Goal: Task Accomplishment & Management: Use online tool/utility

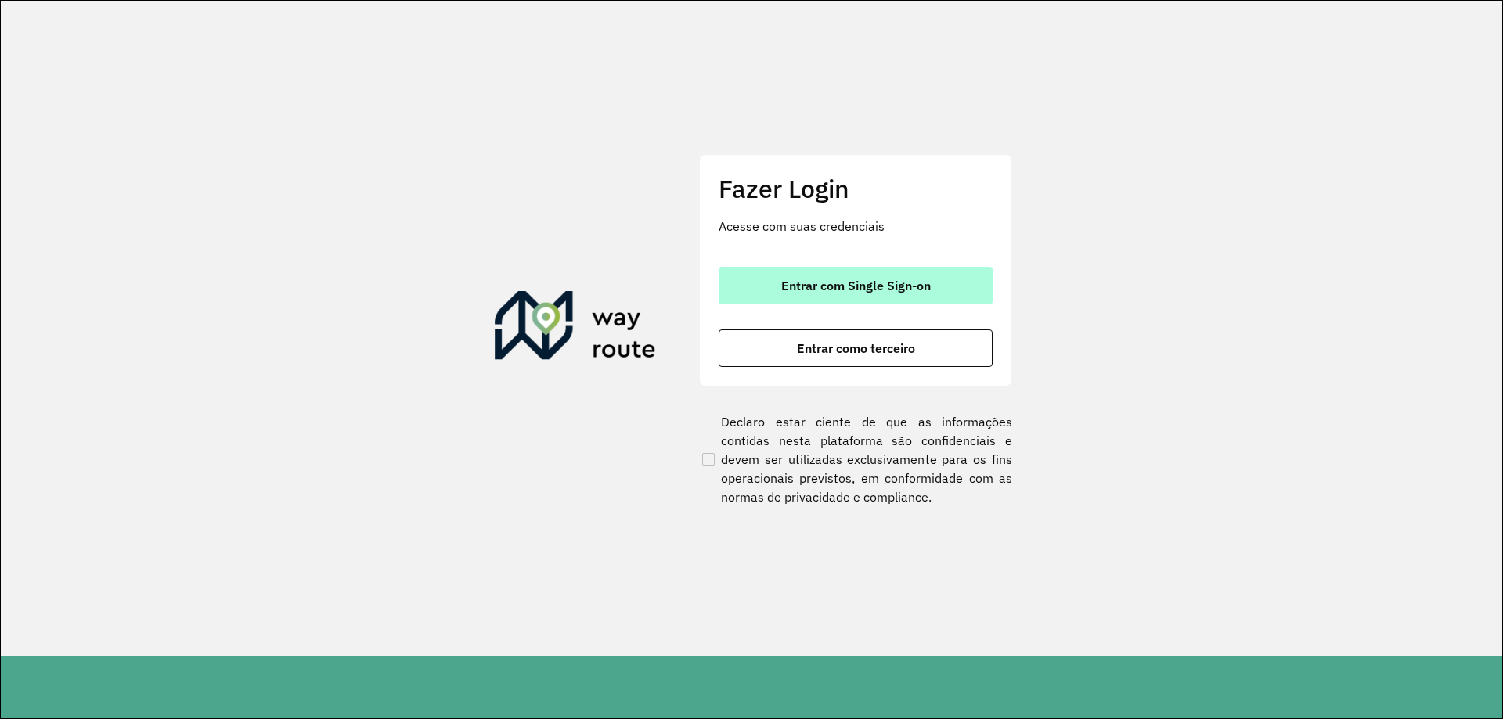
click at [934, 274] on button "Entrar com Single Sign-on" at bounding box center [855, 286] width 274 height 38
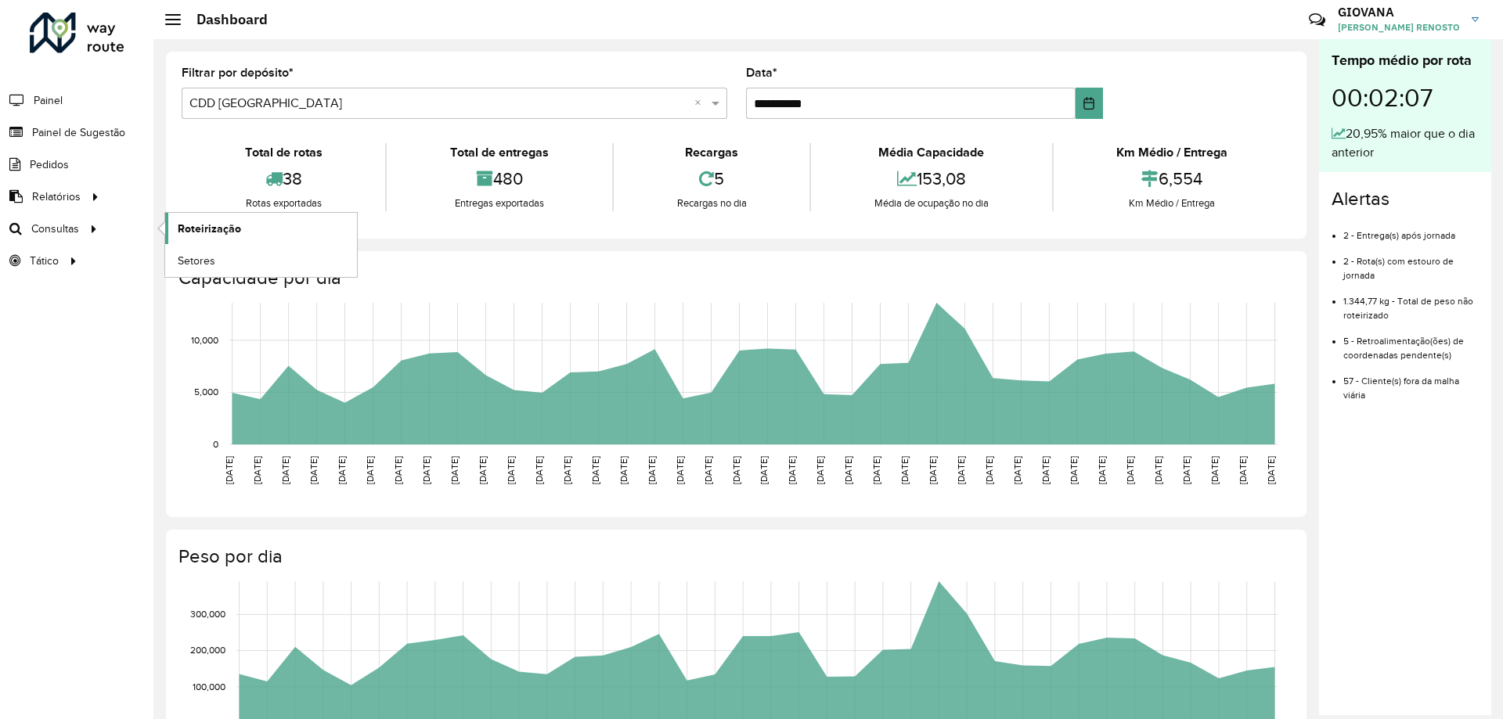
click at [234, 234] on span "Roteirização" at bounding box center [209, 229] width 63 height 16
click at [115, 560] on div "Roteirizador AmbevTech Painel Painel de Sugestão Pedidos Relatórios Clientes Cl…" at bounding box center [76, 359] width 153 height 719
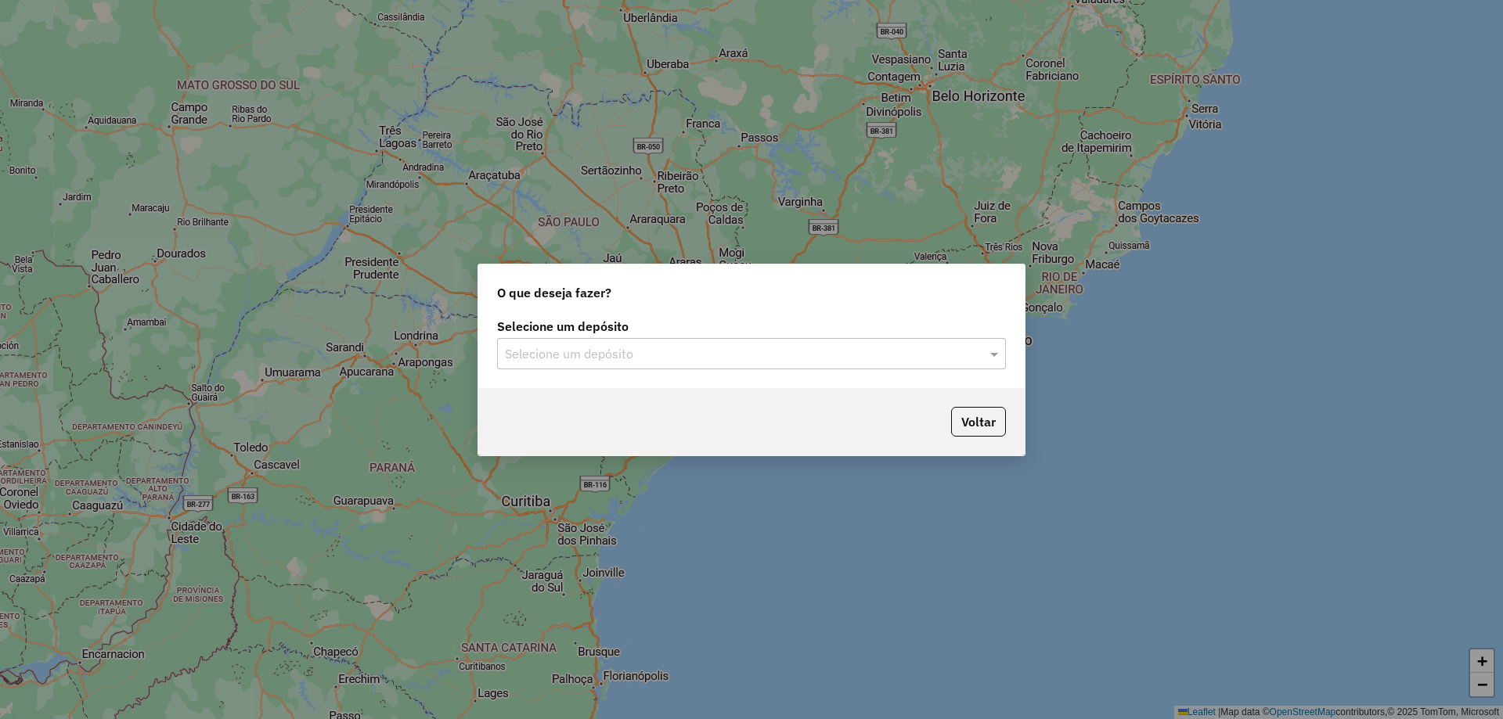
click at [718, 358] on input "text" at bounding box center [736, 354] width 462 height 19
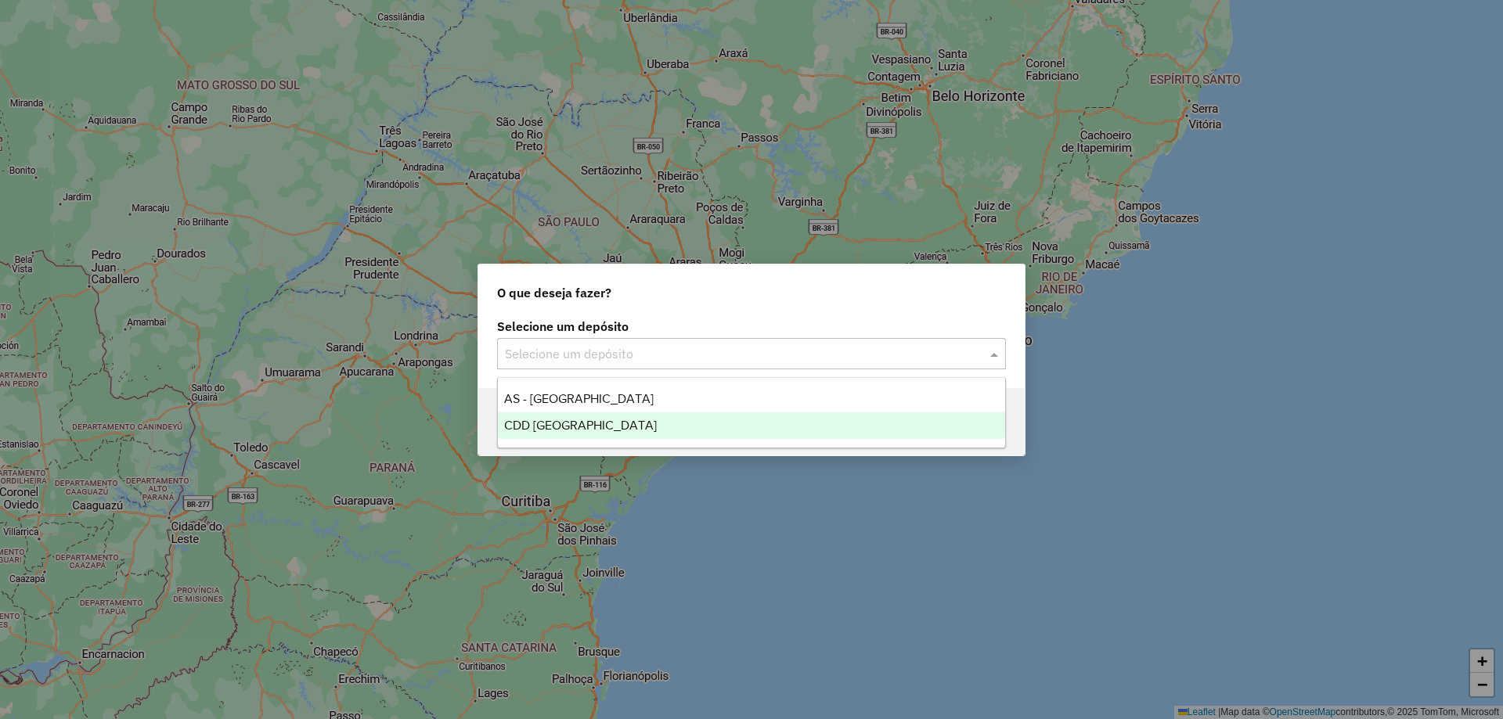
click at [604, 424] on div "CDD [GEOGRAPHIC_DATA]" at bounding box center [751, 425] width 507 height 27
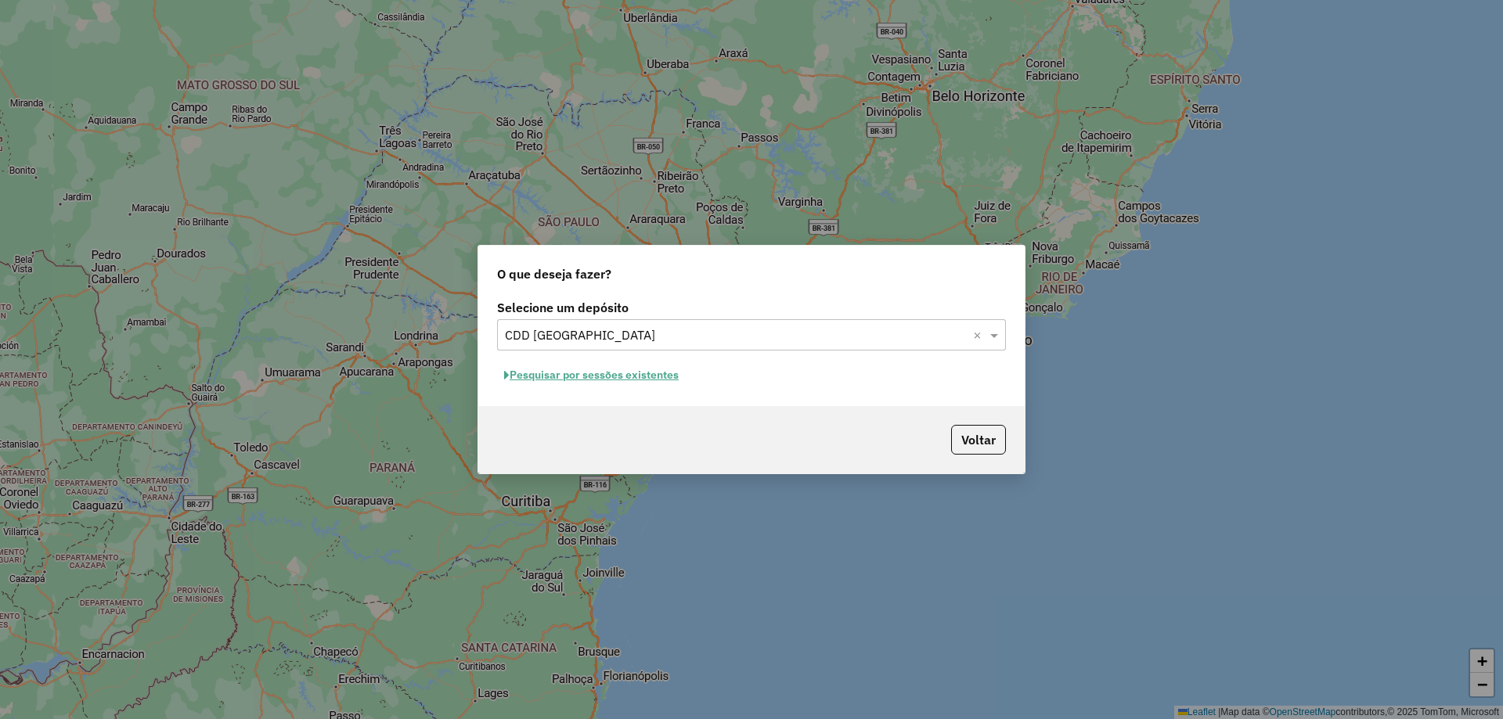
click at [636, 377] on button "Pesquisar por sessões existentes" at bounding box center [591, 375] width 189 height 24
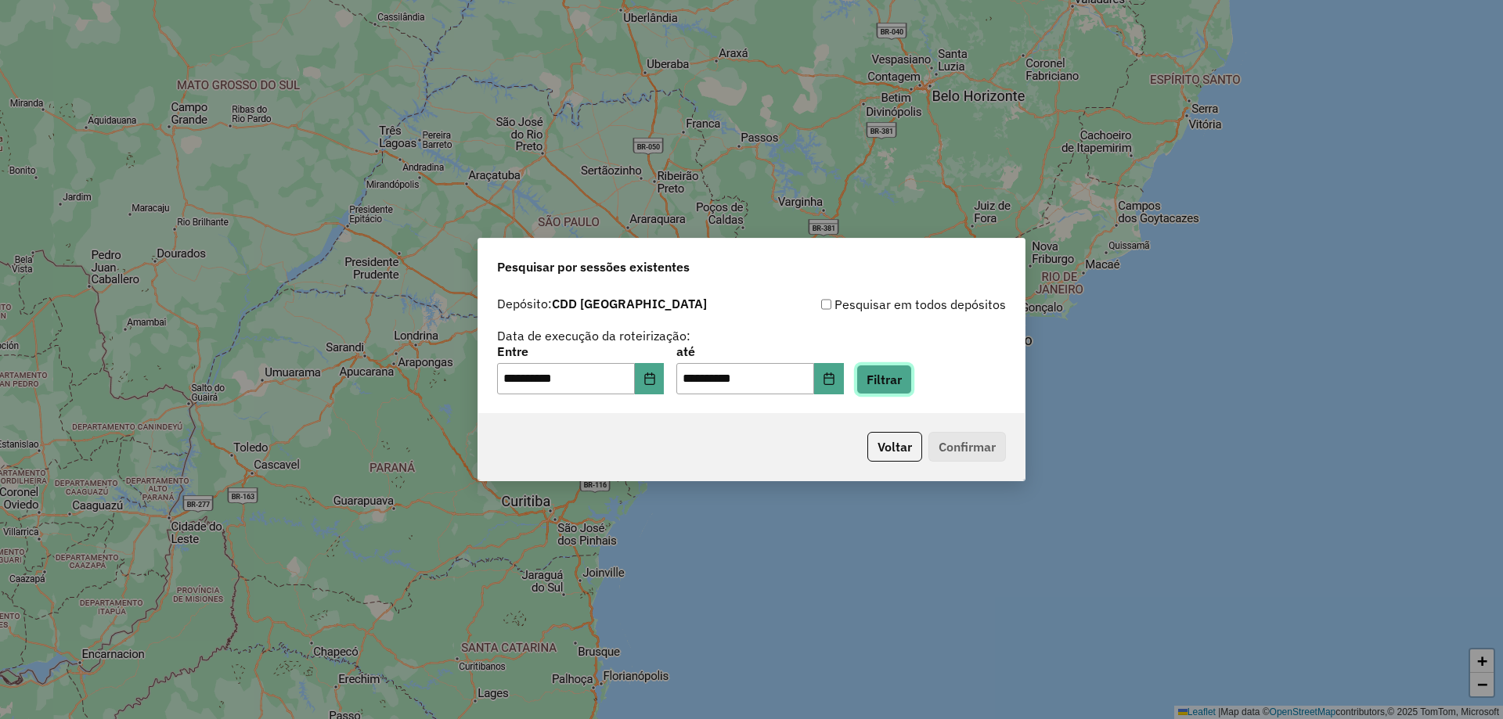
click at [912, 376] on button "Filtrar" at bounding box center [884, 380] width 56 height 30
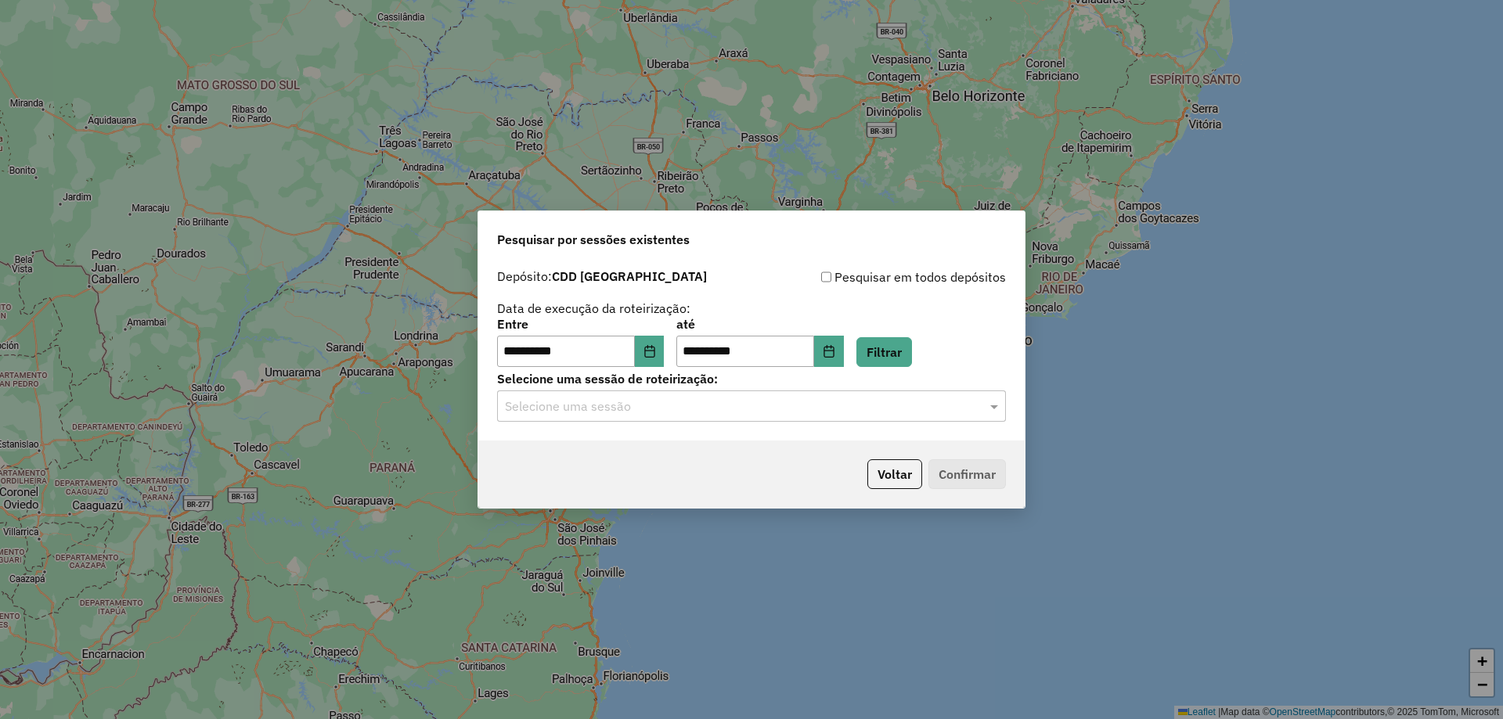
click at [732, 406] on input "text" at bounding box center [736, 407] width 462 height 19
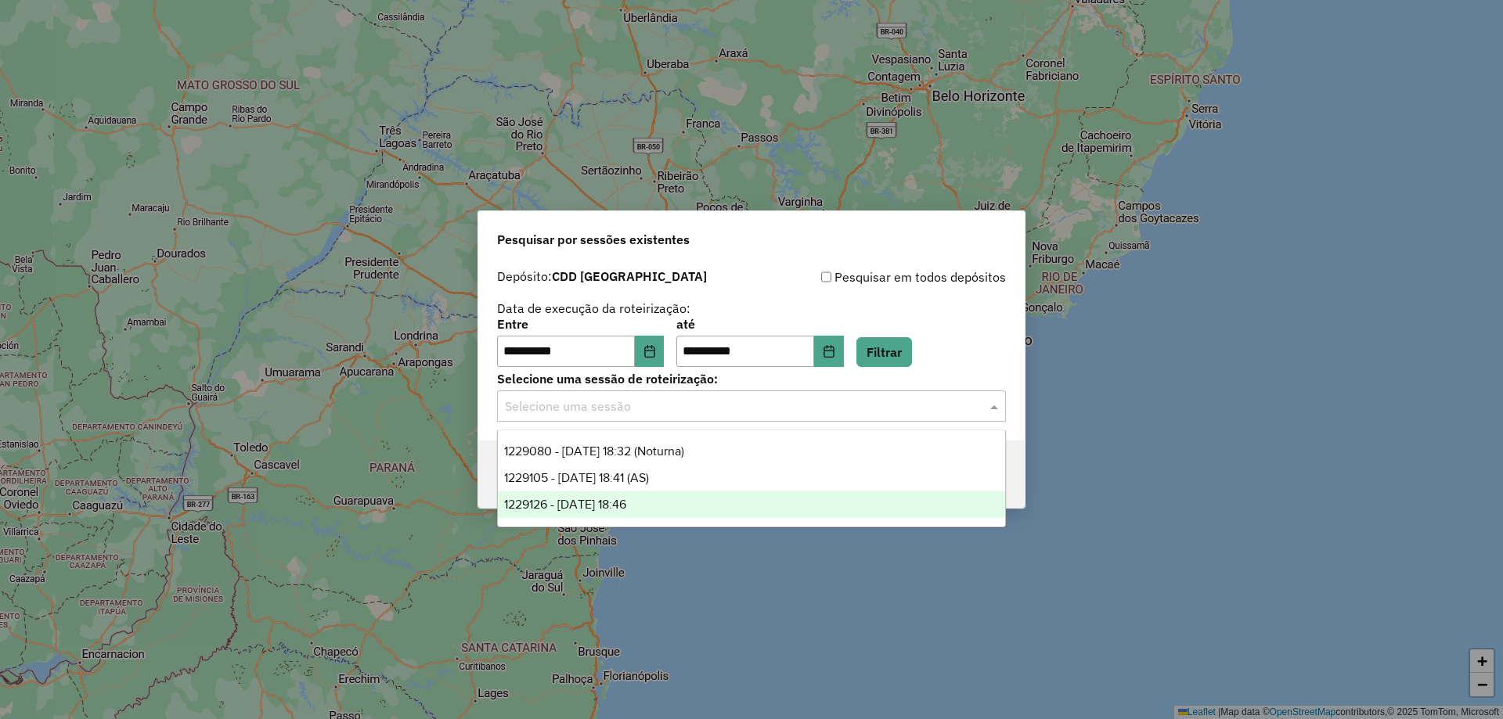
click at [626, 498] on span "1229126 - 13/08/2025 18:46" at bounding box center [565, 504] width 122 height 13
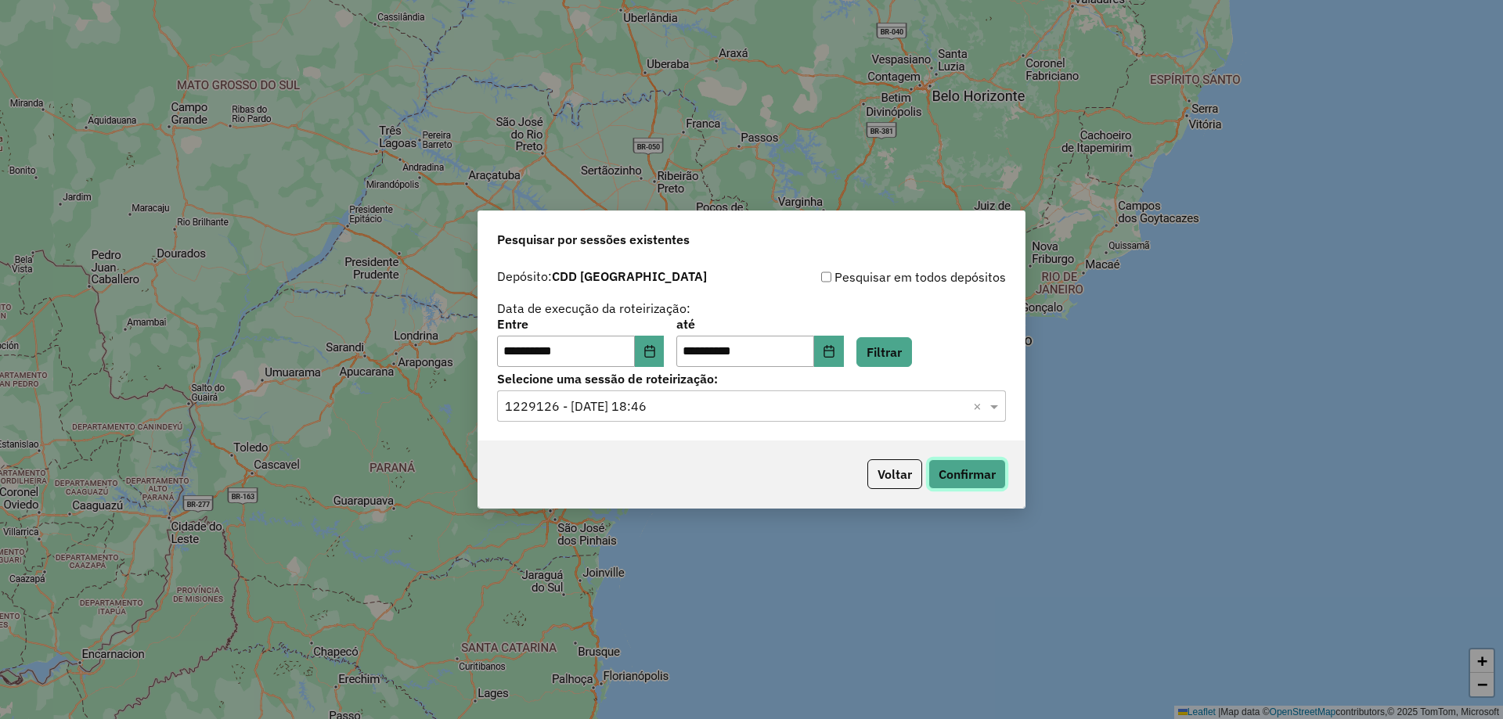
click at [956, 479] on button "Confirmar" at bounding box center [966, 474] width 77 height 30
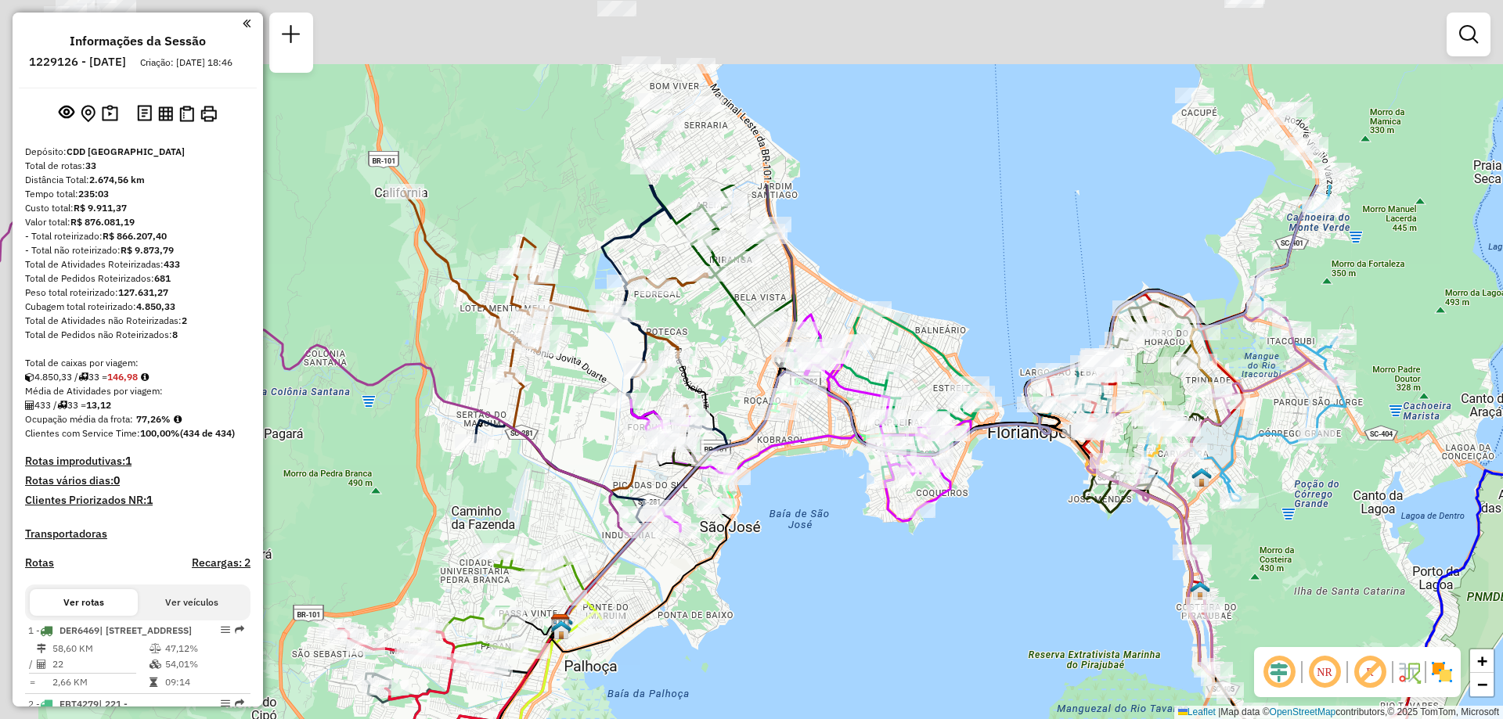
drag, startPoint x: 711, startPoint y: 371, endPoint x: 810, endPoint y: 627, distance: 274.3
click at [810, 629] on div "Janela de atendimento Grade de atendimento Capacidade Transportadoras Veículos …" at bounding box center [751, 359] width 1503 height 719
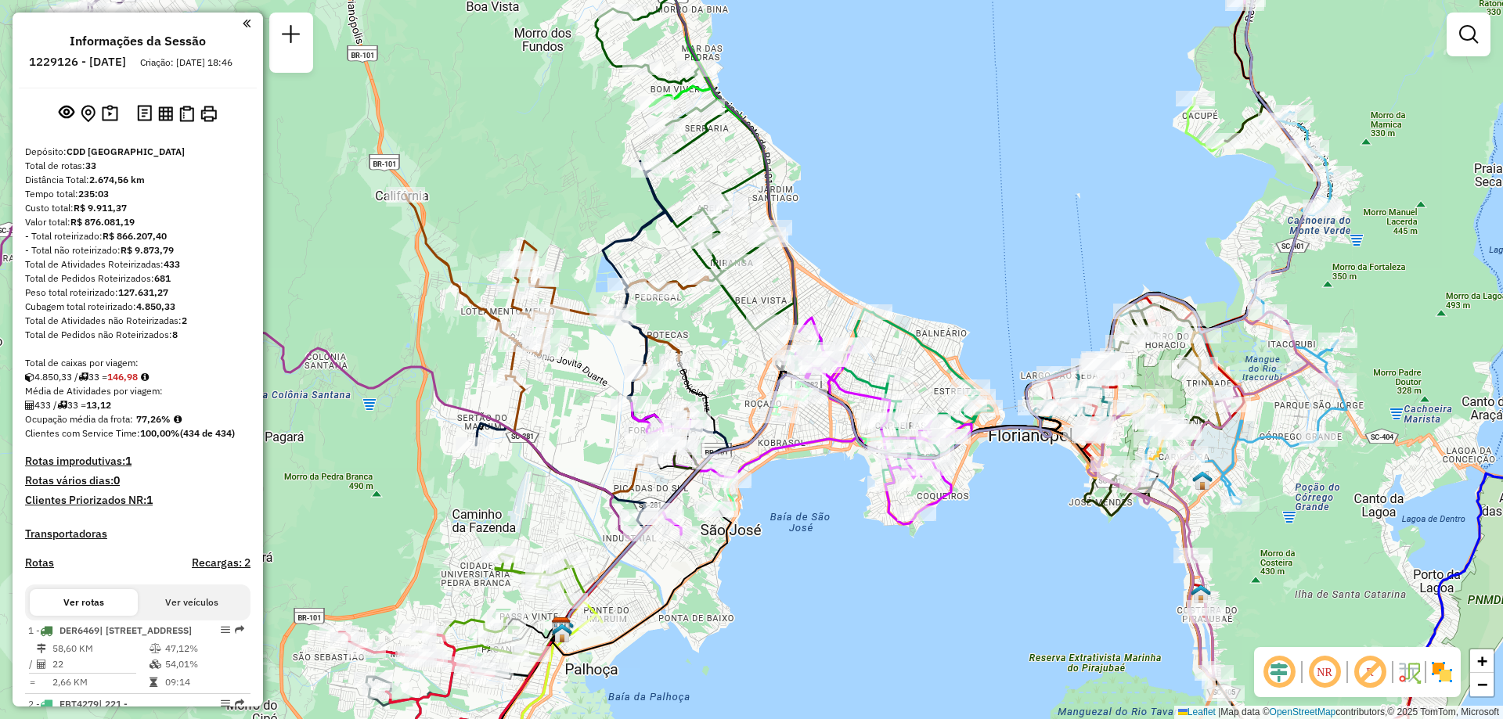
scroll to position [373, 0]
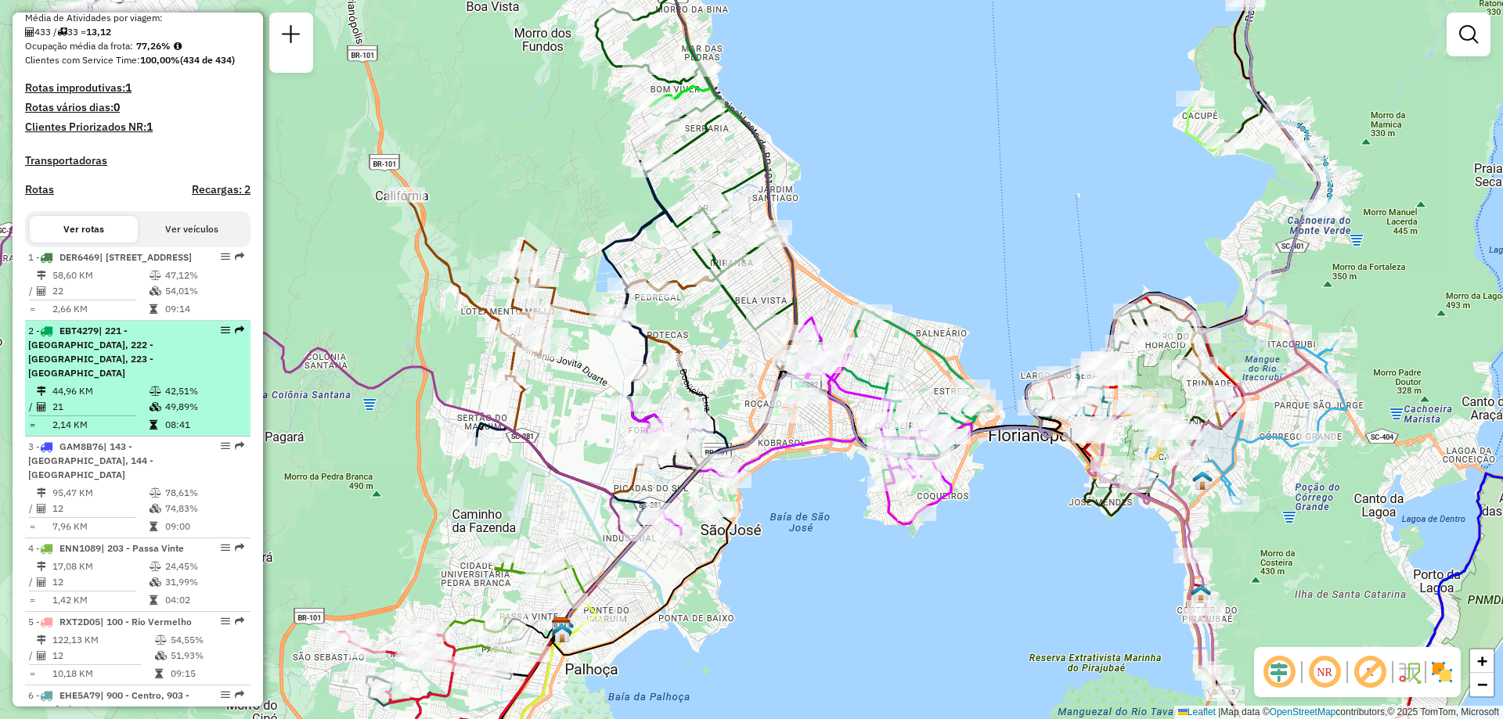
click at [223, 335] on em at bounding box center [225, 330] width 9 height 9
select select "**********"
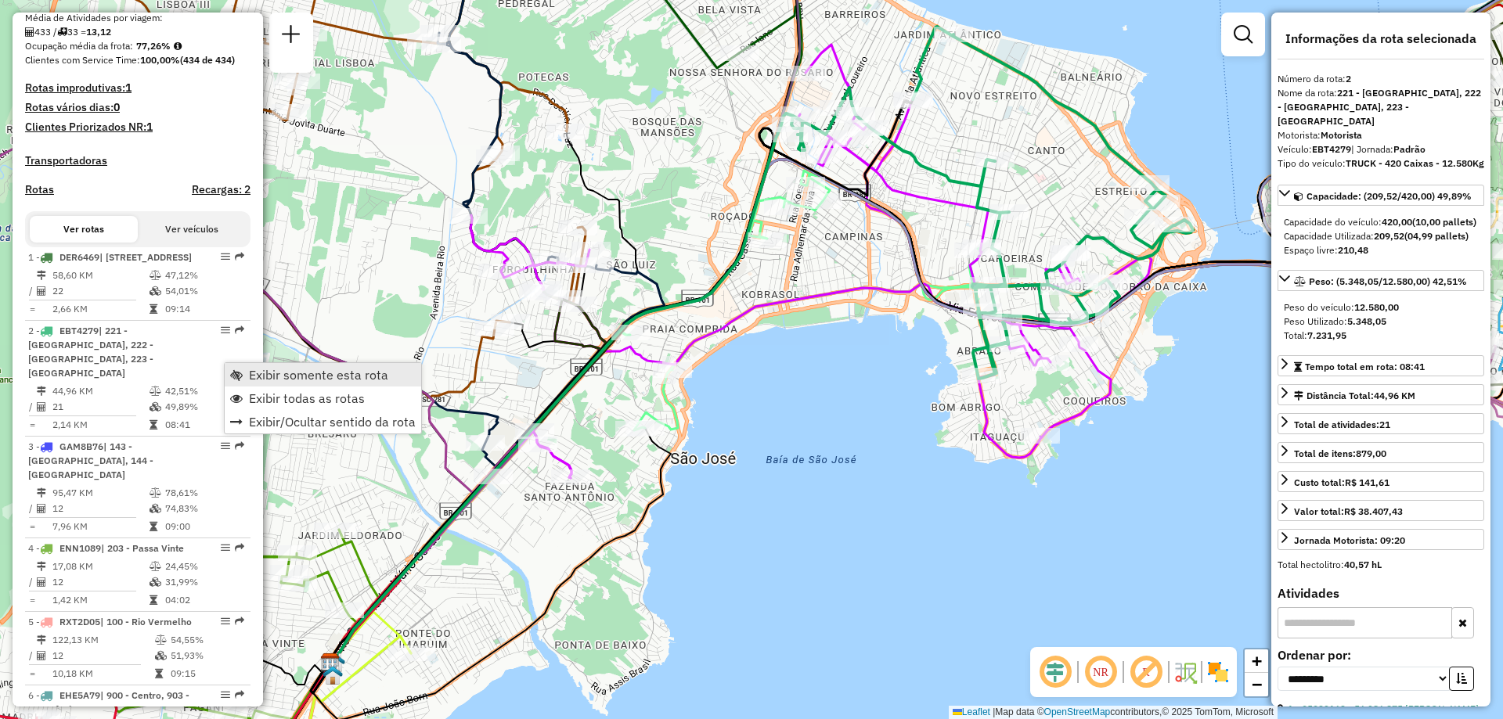
click at [313, 380] on span "Exibir somente esta rota" at bounding box center [318, 375] width 139 height 13
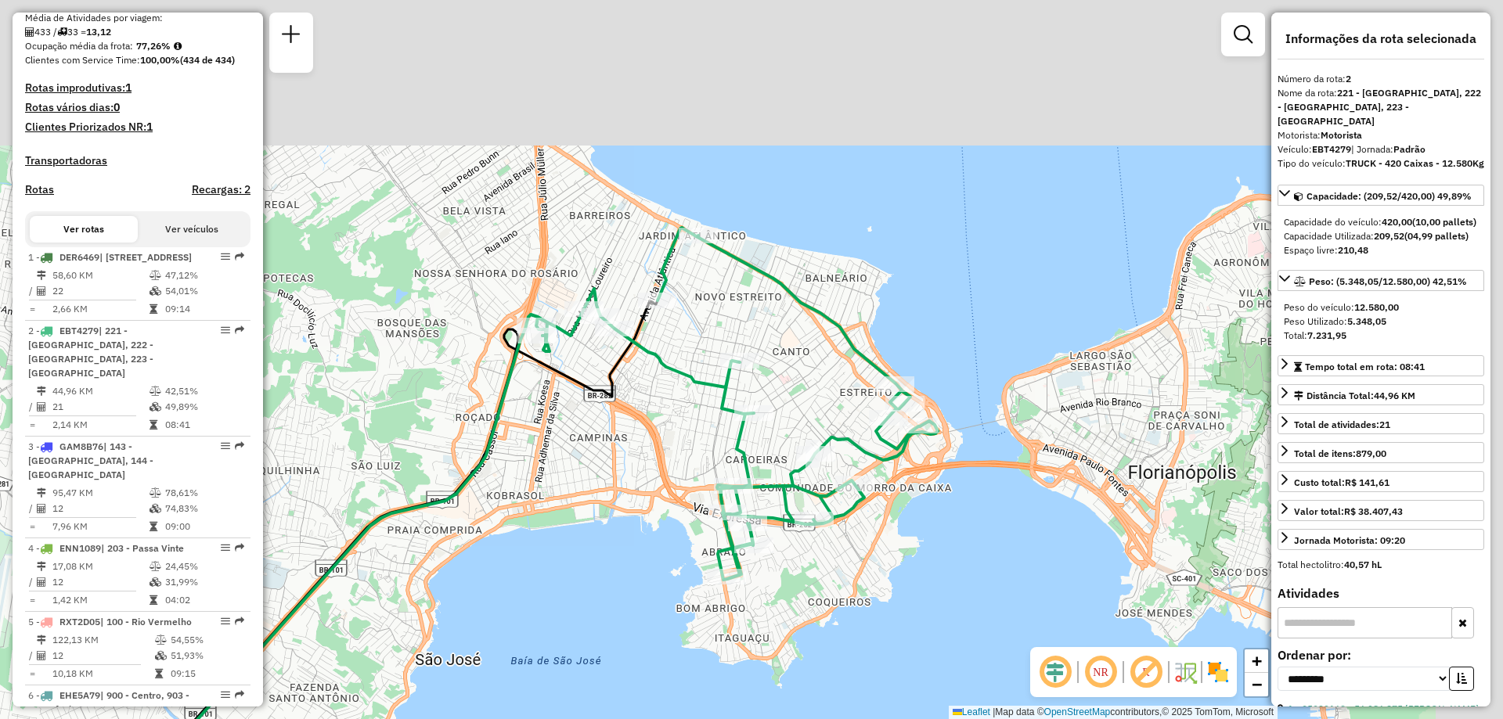
drag, startPoint x: 820, startPoint y: 454, endPoint x: 717, endPoint y: 541, distance: 135.0
click at [728, 531] on div at bounding box center [747, 524] width 39 height 16
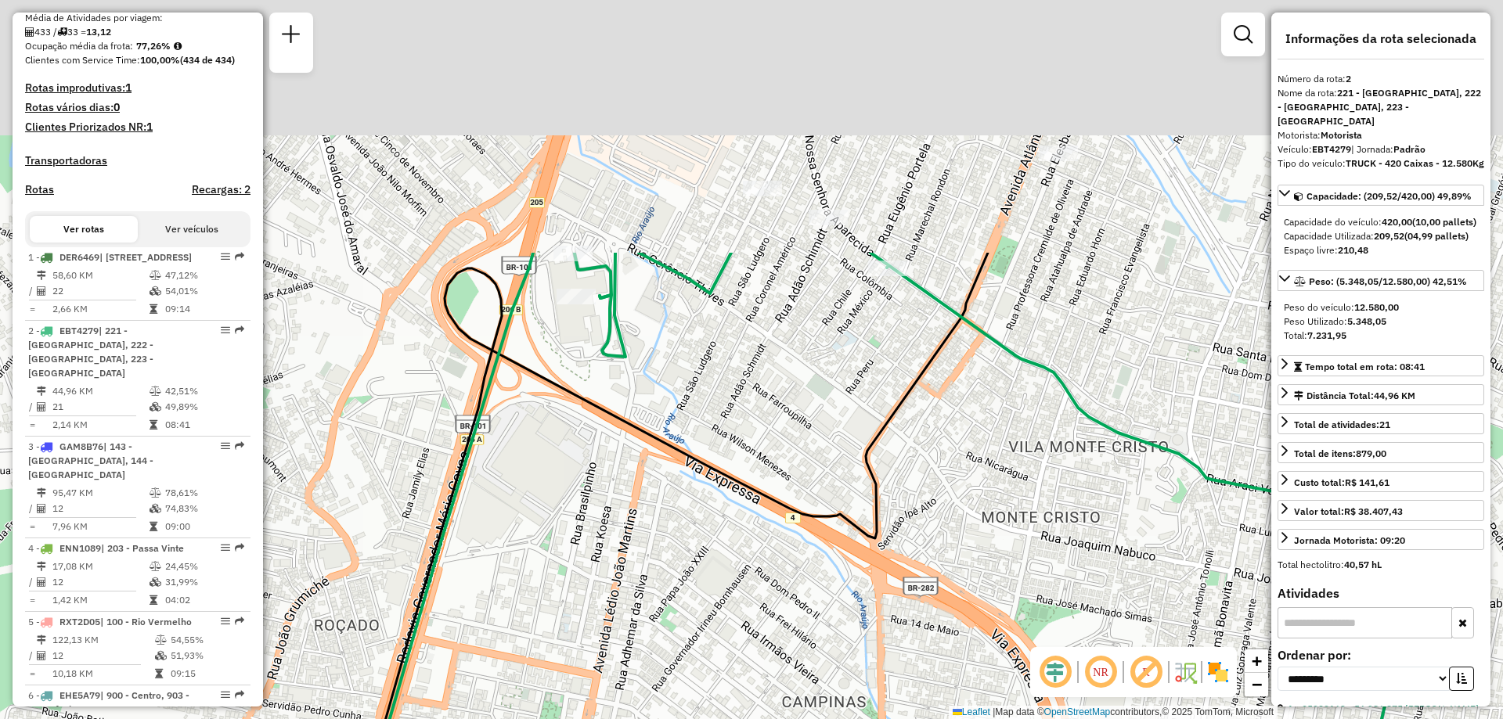
drag, startPoint x: 661, startPoint y: 232, endPoint x: 546, endPoint y: 576, distance: 362.6
click at [546, 576] on div "Janela de atendimento Grade de atendimento Capacidade Transportadoras Veículos …" at bounding box center [751, 359] width 1503 height 719
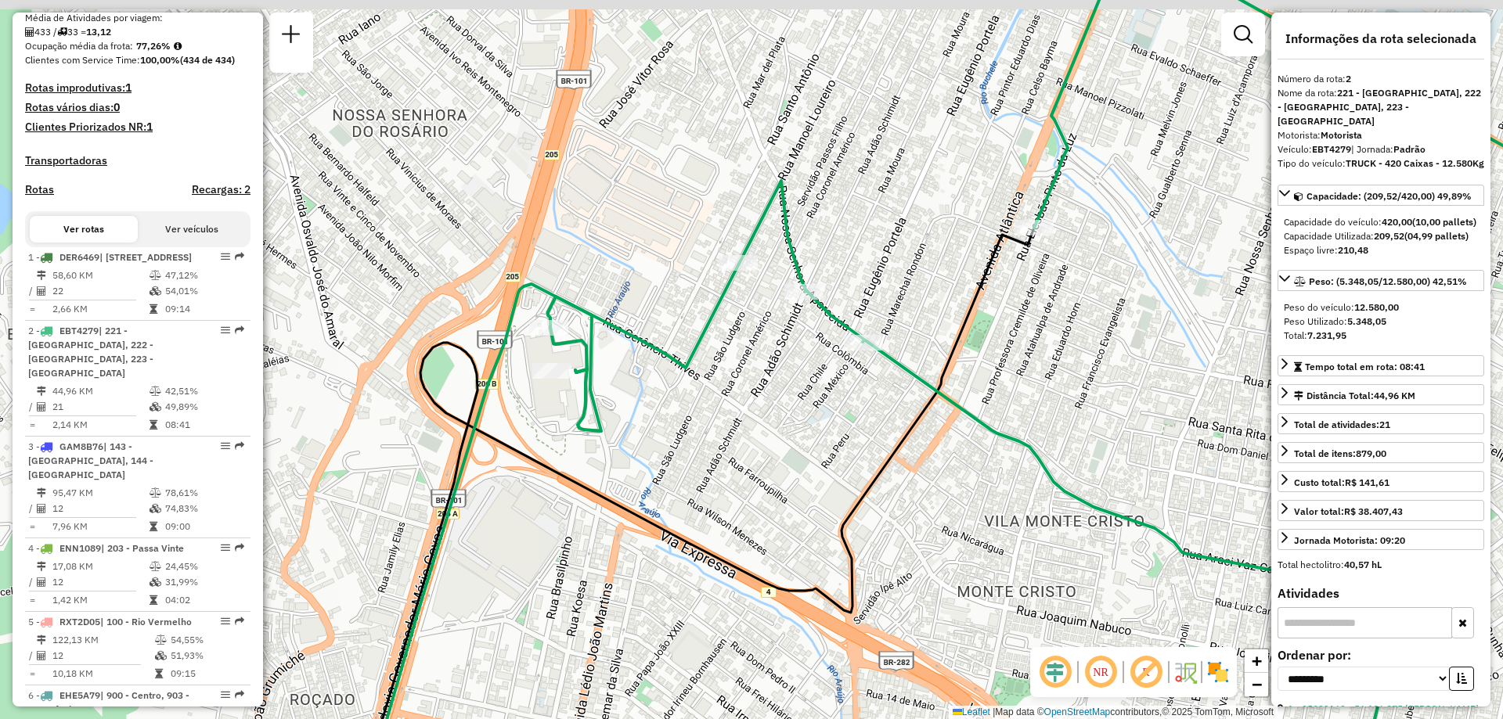
drag, startPoint x: 621, startPoint y: 344, endPoint x: 595, endPoint y: 423, distance: 82.7
click at [595, 423] on div "Janela de atendimento Grade de atendimento Capacidade Transportadoras Veículos …" at bounding box center [751, 359] width 1503 height 719
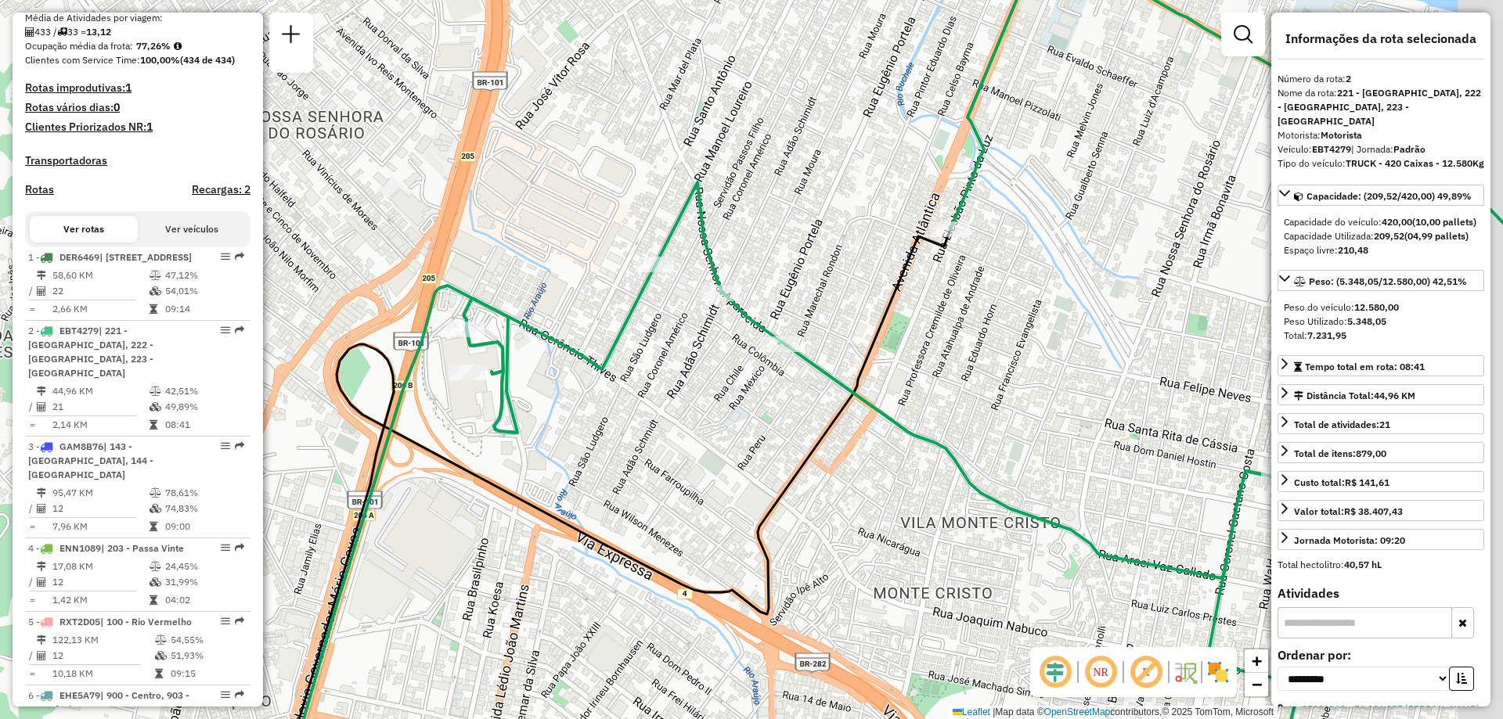
drag, startPoint x: 815, startPoint y: 444, endPoint x: 642, endPoint y: 391, distance: 180.7
click at [642, 391] on div "Janela de atendimento Grade de atendimento Capacidade Transportadoras Veículos …" at bounding box center [751, 359] width 1503 height 719
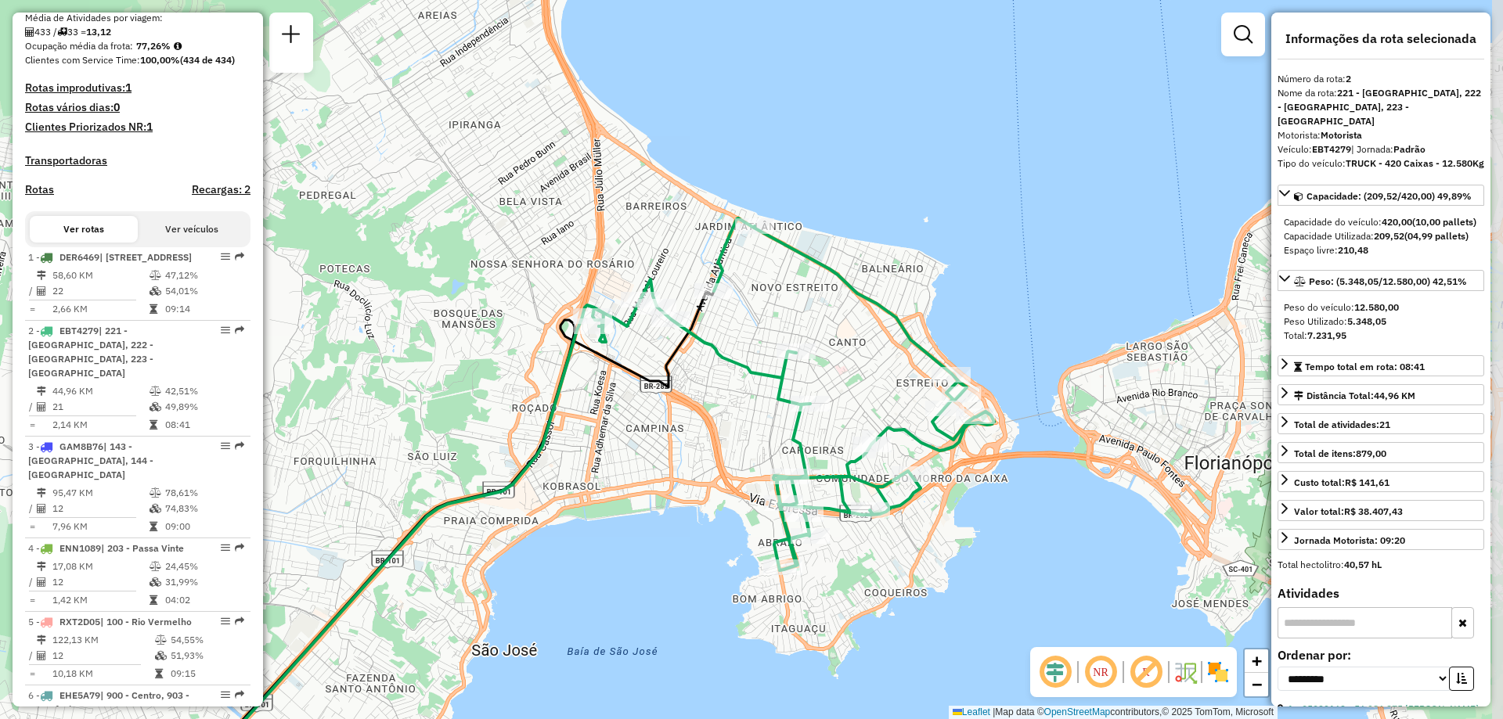
drag, startPoint x: 942, startPoint y: 607, endPoint x: 901, endPoint y: 560, distance: 63.2
click at [901, 560] on div "Janela de atendimento Grade de atendimento Capacidade Transportadoras Veículos …" at bounding box center [751, 359] width 1503 height 719
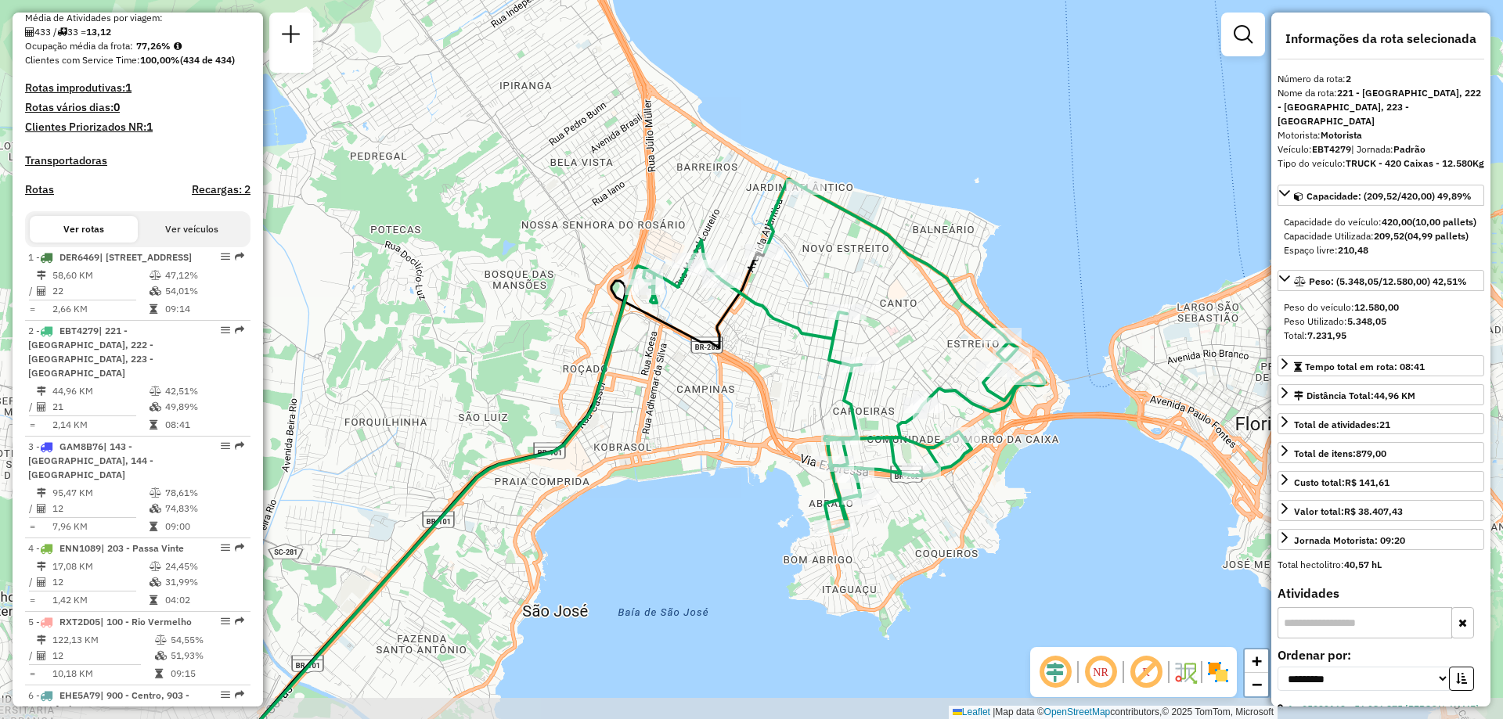
drag, startPoint x: 806, startPoint y: 427, endPoint x: 755, endPoint y: 362, distance: 82.5
click at [755, 362] on div "Janela de atendimento Grade de atendimento Capacidade Transportadoras Veículos …" at bounding box center [751, 359] width 1503 height 719
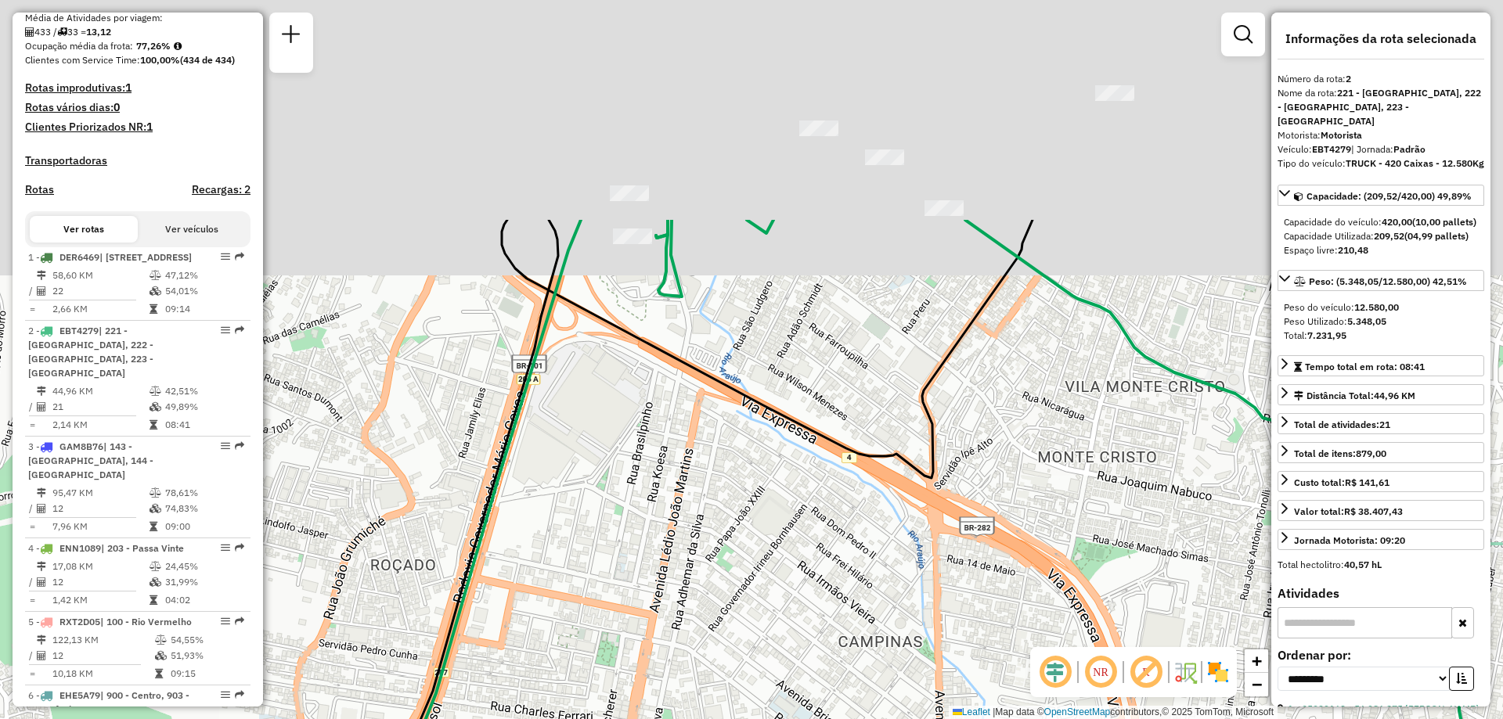
drag, startPoint x: 669, startPoint y: 280, endPoint x: 680, endPoint y: 750, distance: 469.7
click at [680, 718] on html "Aguarde... Pop-up bloqueado! Seu navegador bloqueou automáticamente a abertura …" at bounding box center [751, 359] width 1503 height 719
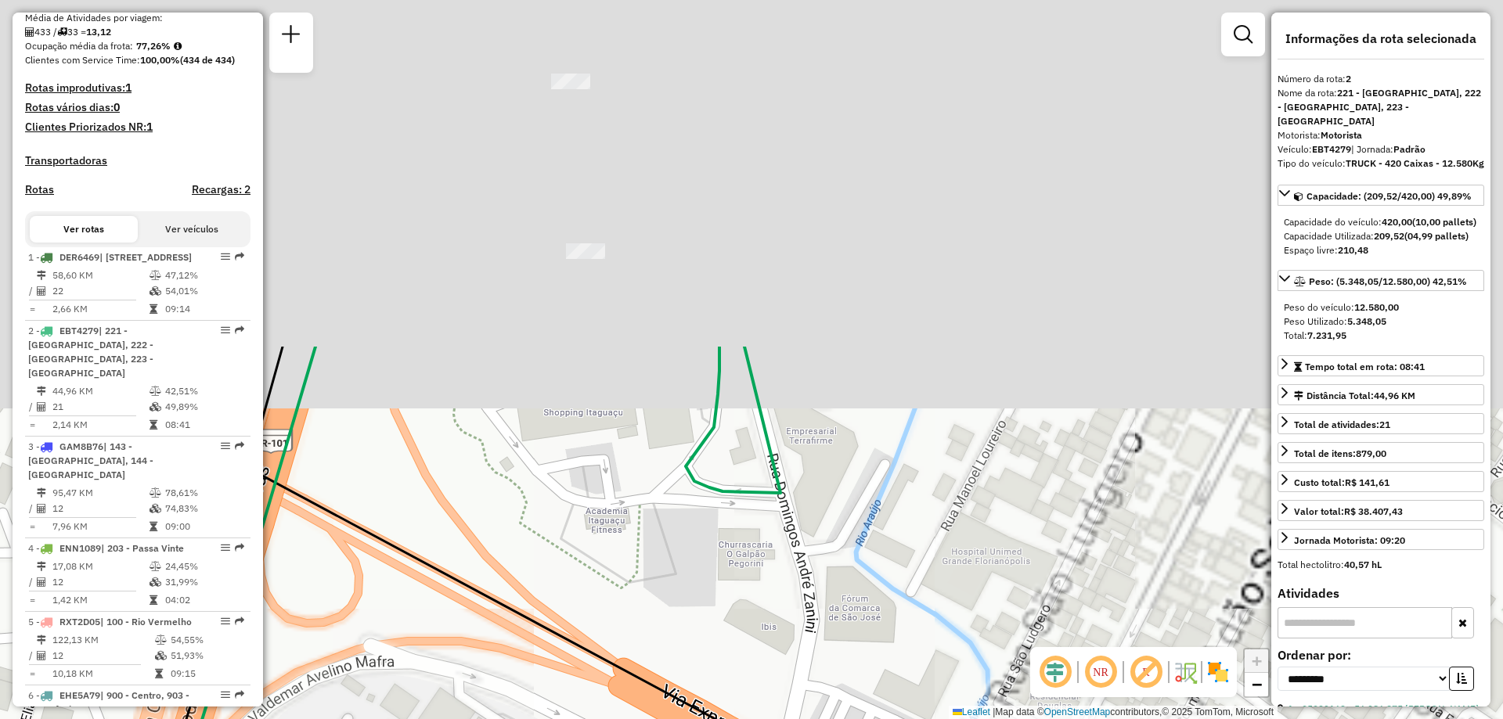
drag, startPoint x: 597, startPoint y: 250, endPoint x: 592, endPoint y: 682, distance: 431.3
click at [585, 702] on div "Janela de atendimento Grade de atendimento Capacidade Transportadoras Veículos …" at bounding box center [751, 359] width 1503 height 719
